Goal: Find specific page/section

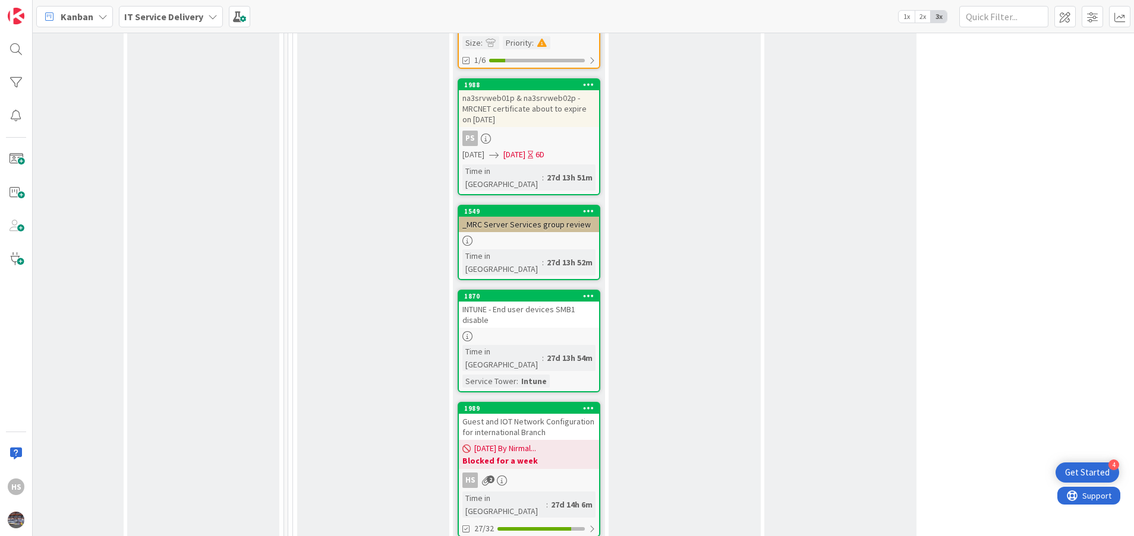
scroll to position [916, 537]
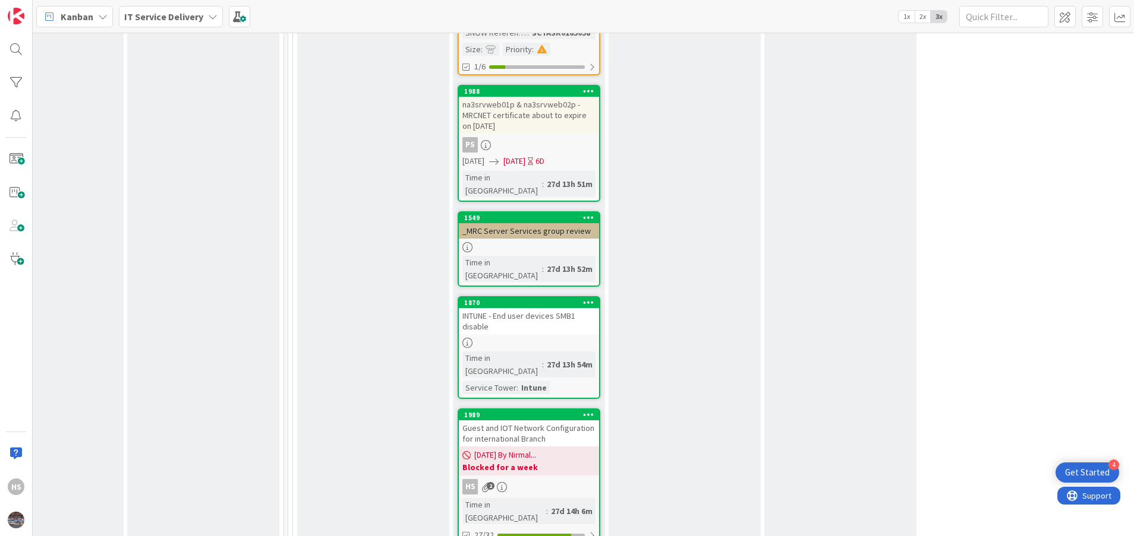
click at [529, 421] on div "Guest and IOT Network Configuration for international Branch" at bounding box center [529, 434] width 140 height 26
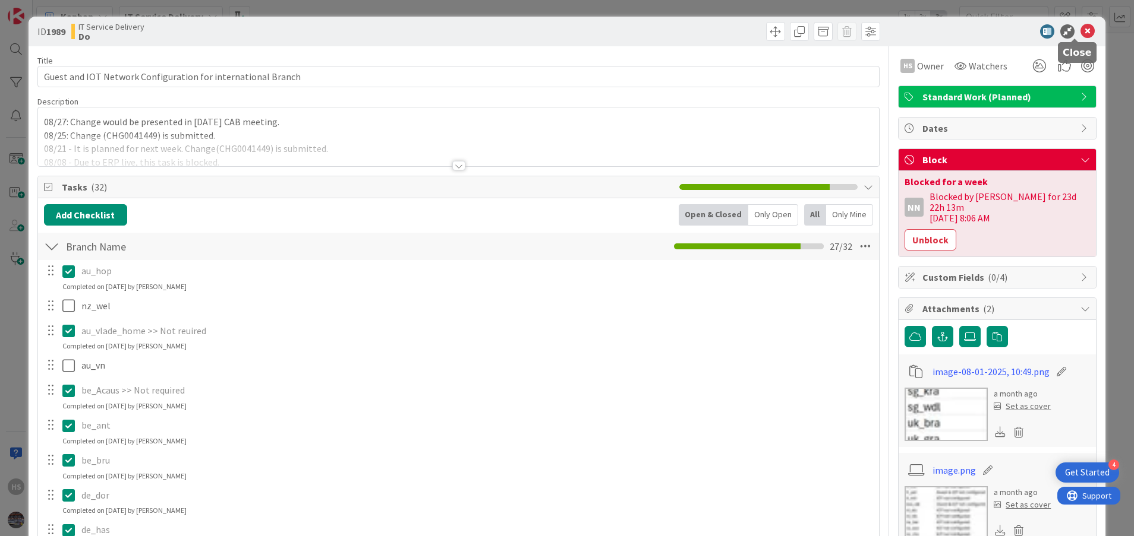
click at [1080, 34] on icon at bounding box center [1087, 31] width 14 height 14
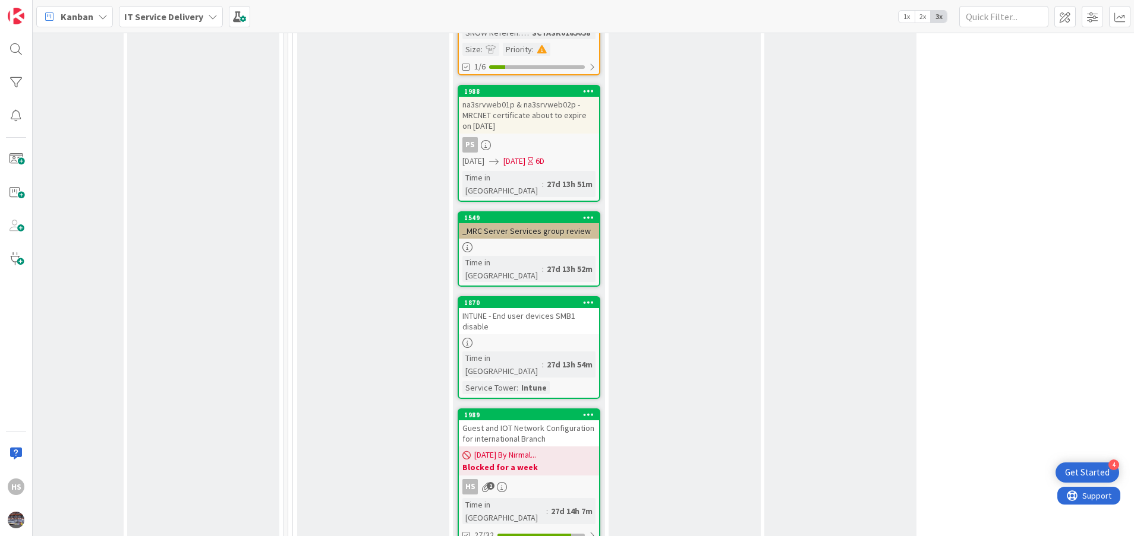
click at [534, 421] on div "Guest and IOT Network Configuration for international Branch" at bounding box center [529, 434] width 140 height 26
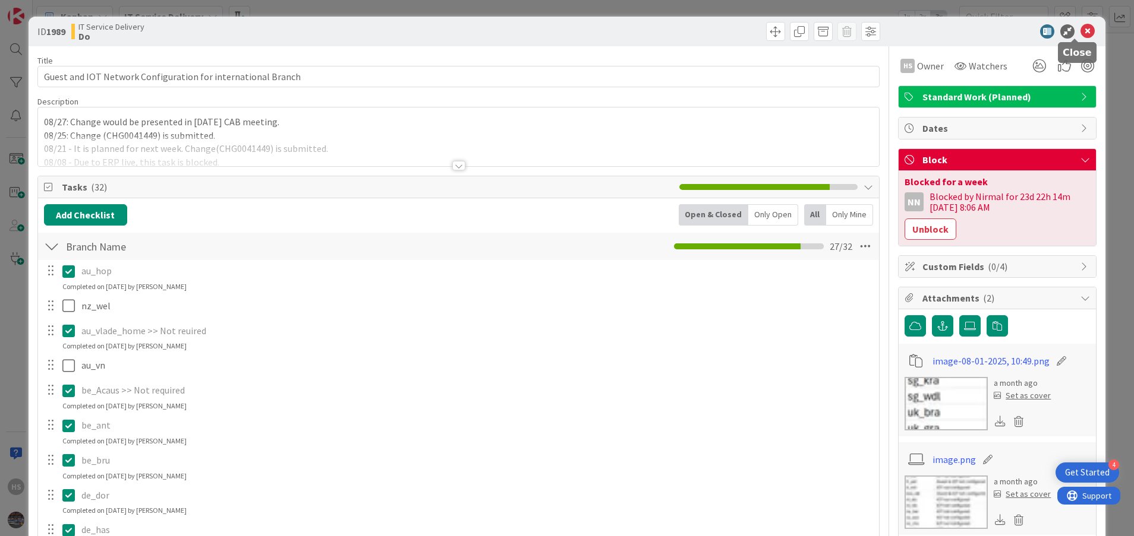
click at [1080, 29] on icon at bounding box center [1087, 31] width 14 height 14
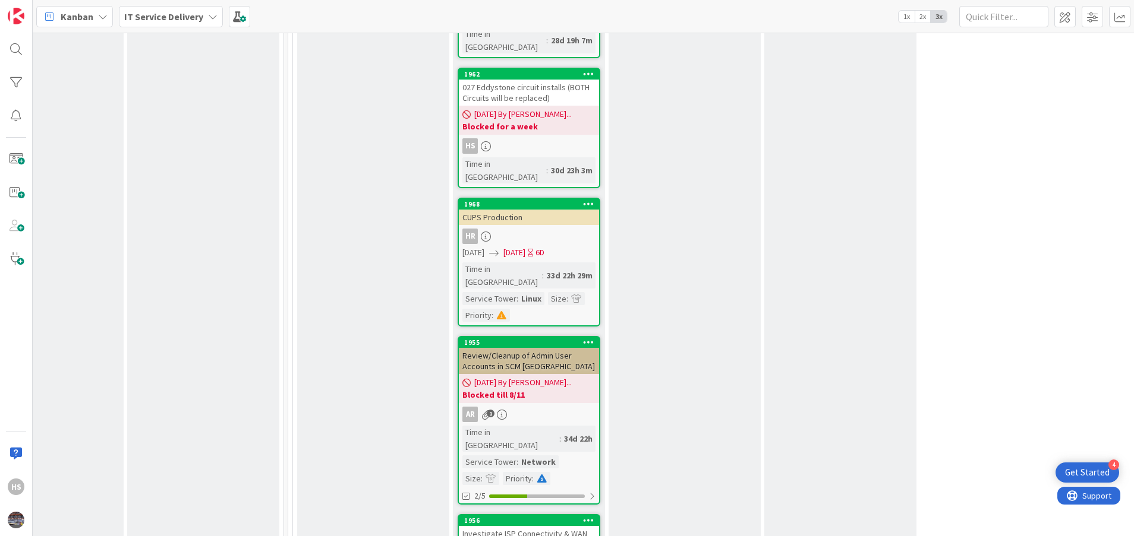
scroll to position [1825, 537]
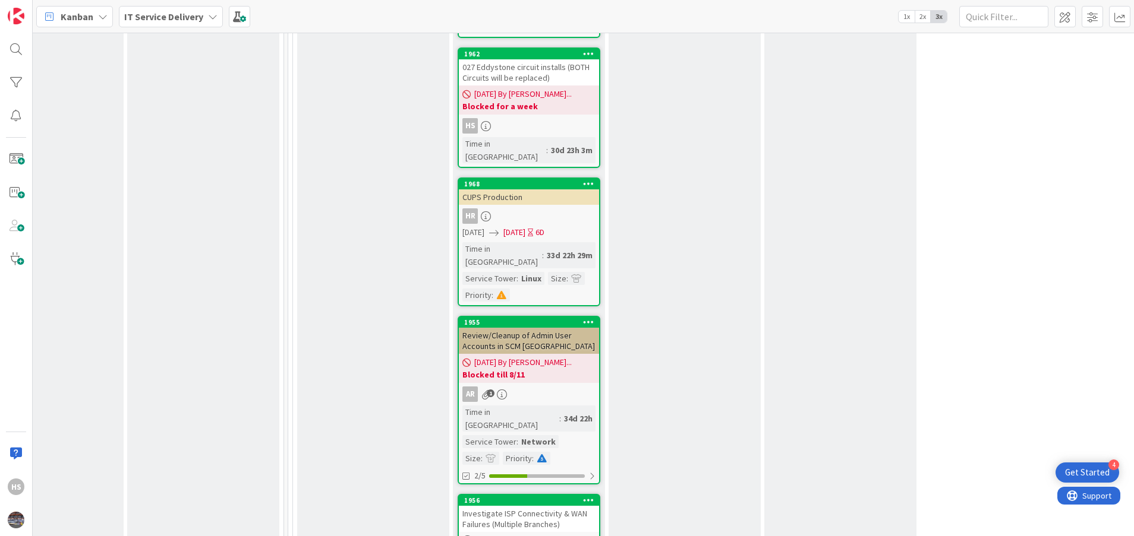
click at [513, 506] on div "Investigate ISP Connectivity & WAN Failures (Multiple Branches)" at bounding box center [529, 519] width 140 height 26
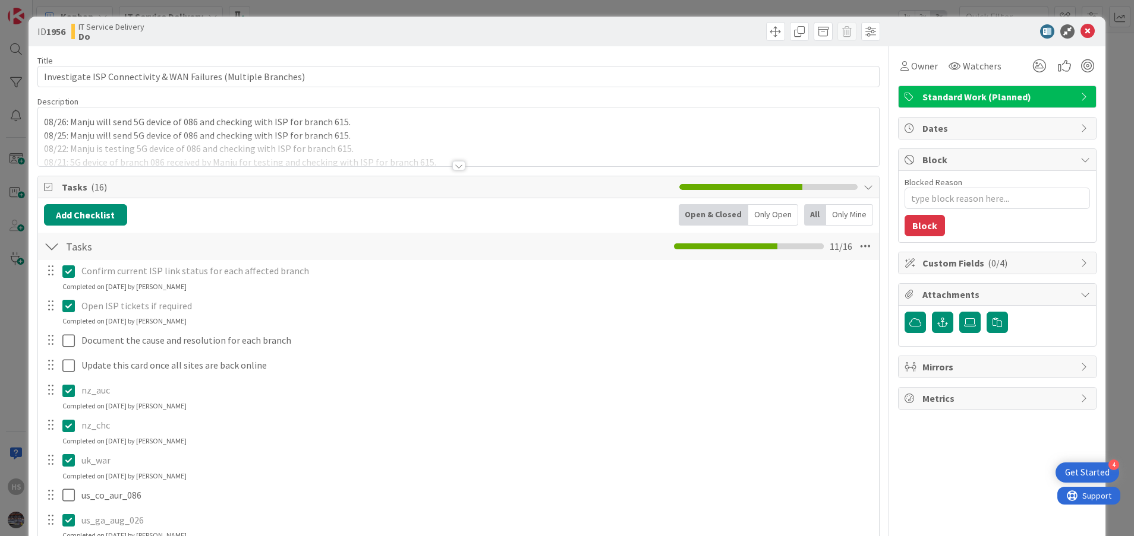
type textarea "x"
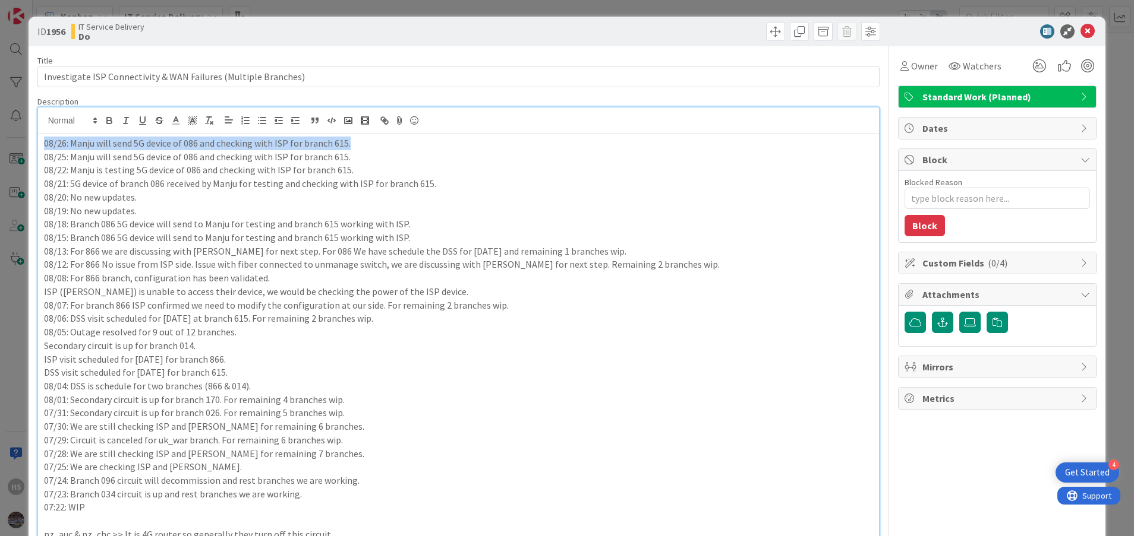
drag, startPoint x: 44, startPoint y: 124, endPoint x: 380, endPoint y: 147, distance: 336.4
click at [380, 147] on p "08/26: Manju will send 5G device of 086 and checking with ISP for branch 615." at bounding box center [458, 144] width 829 height 14
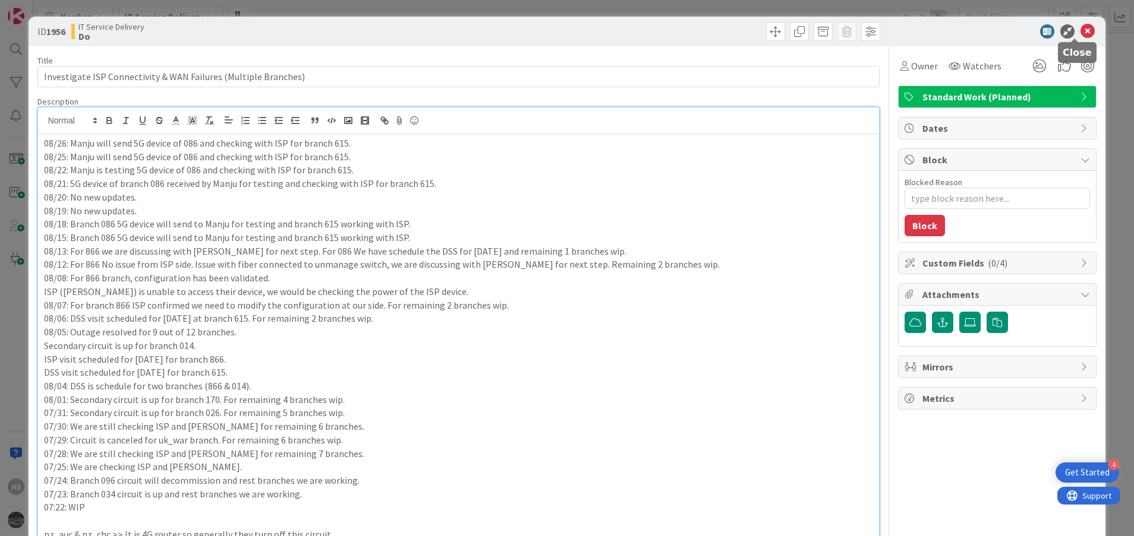
click at [1080, 24] on icon at bounding box center [1087, 31] width 14 height 14
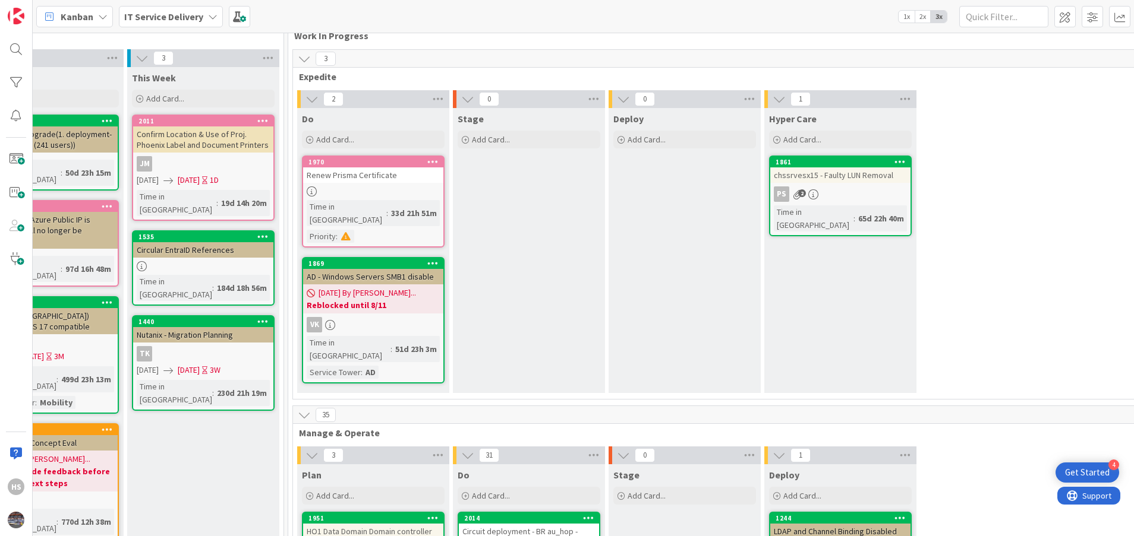
scroll to position [0, 537]
